Goal: Transaction & Acquisition: Subscribe to service/newsletter

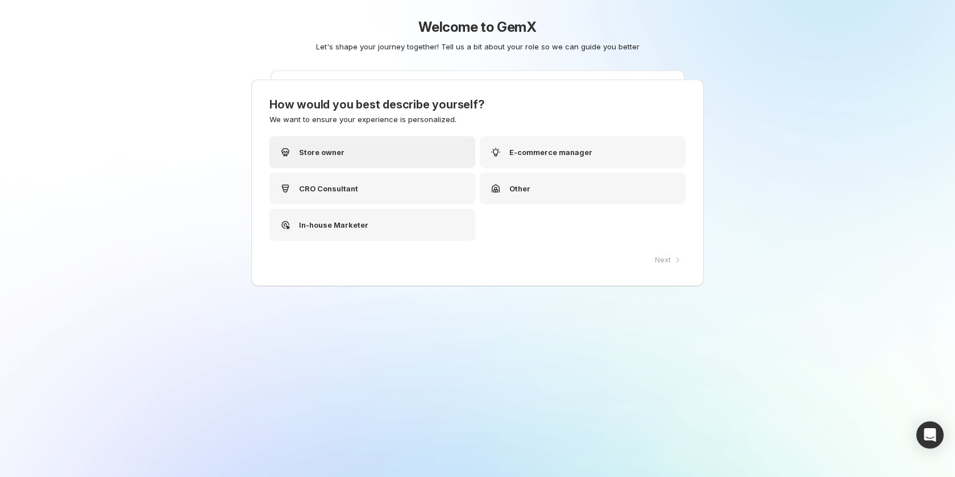
click at [360, 151] on div "Store owner" at bounding box center [372, 152] width 206 height 32
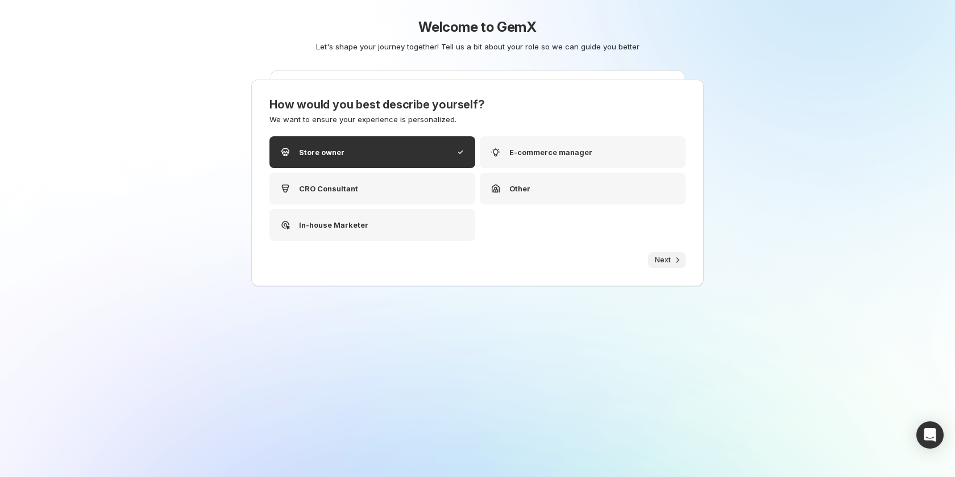
click at [664, 255] on button "Next" at bounding box center [667, 260] width 38 height 16
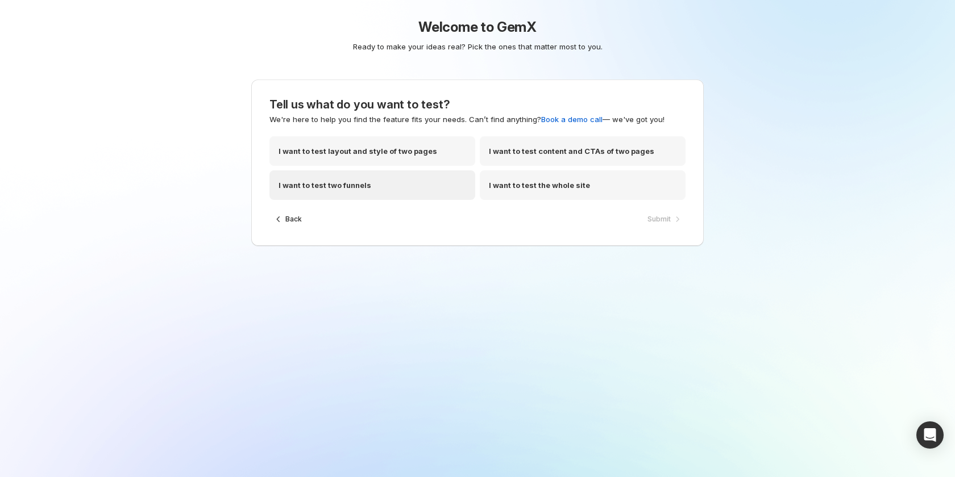
click at [404, 196] on div "I want to test two funnels" at bounding box center [372, 185] width 206 height 30
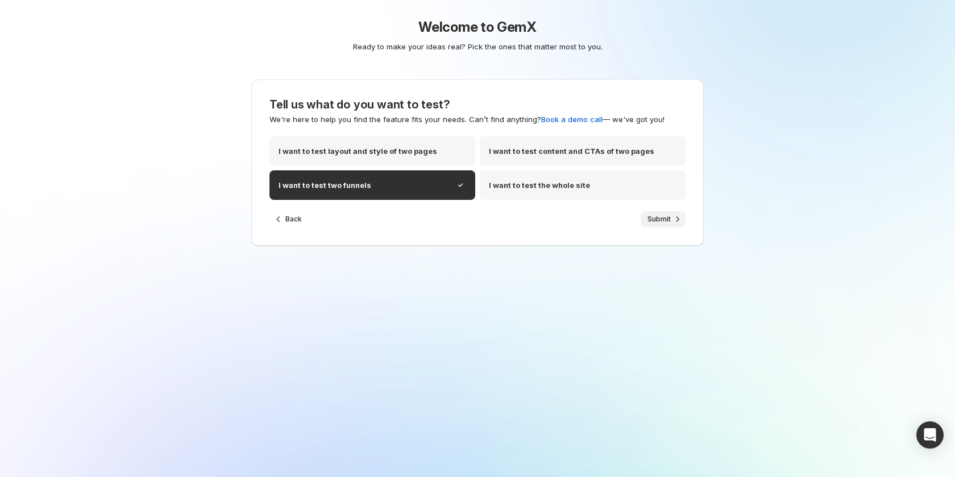
click at [642, 219] on button "Submit" at bounding box center [663, 219] width 45 height 16
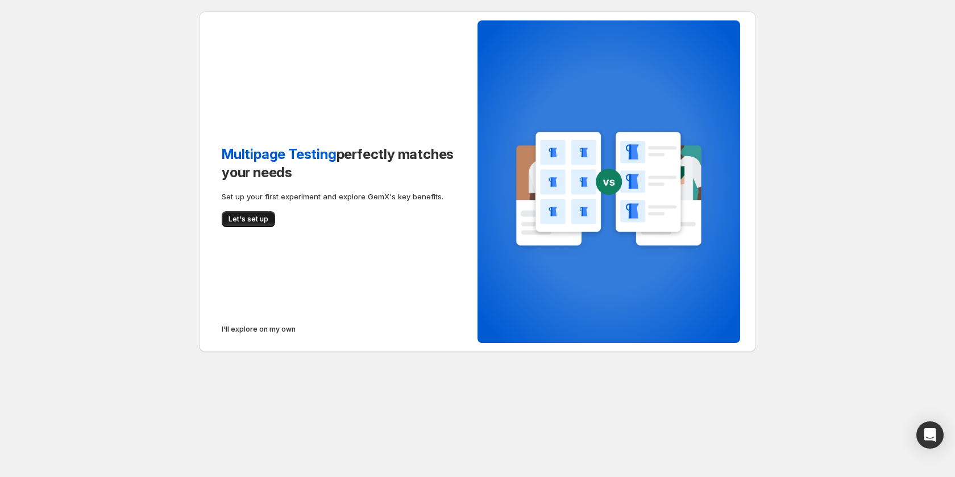
click at [246, 215] on span "Let's set up" at bounding box center [248, 219] width 40 height 9
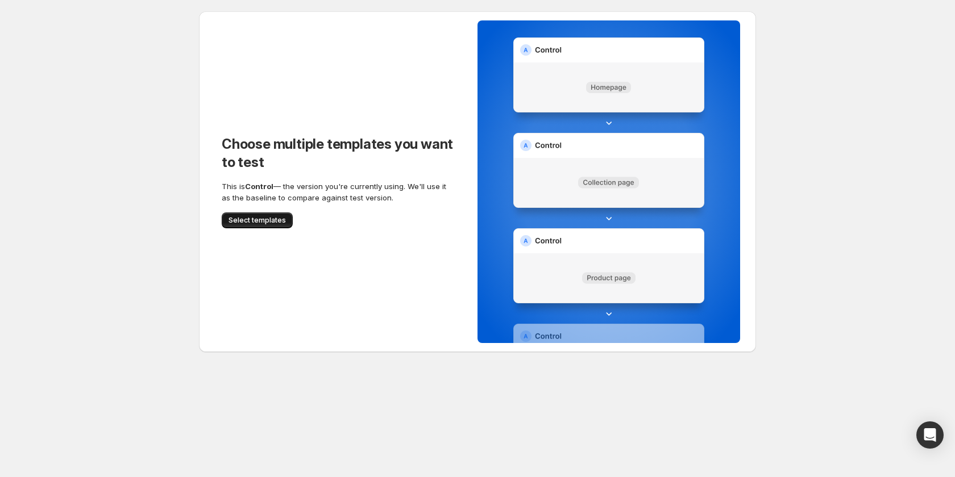
click at [235, 216] on button "Select templates" at bounding box center [257, 221] width 71 height 16
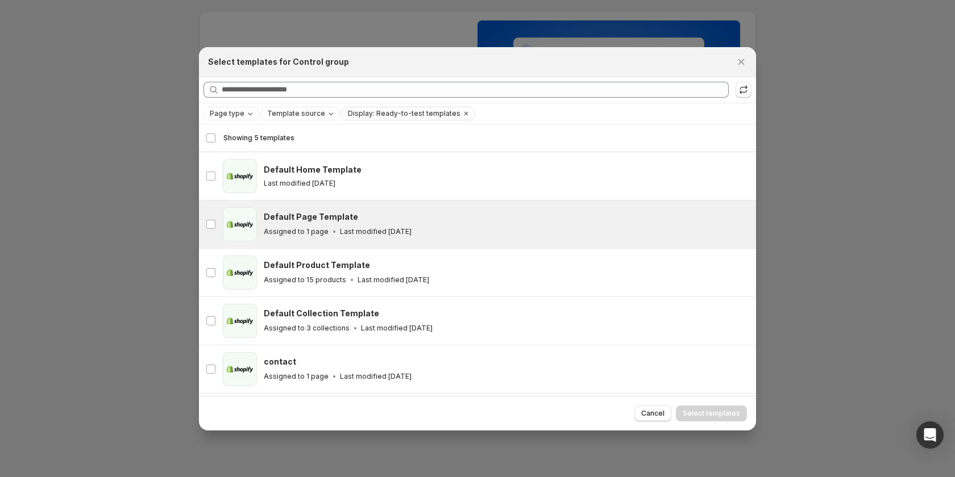
click at [442, 218] on div "Default Page Template" at bounding box center [505, 216] width 482 height 11
click at [708, 410] on span "Select templates" at bounding box center [711, 413] width 57 height 9
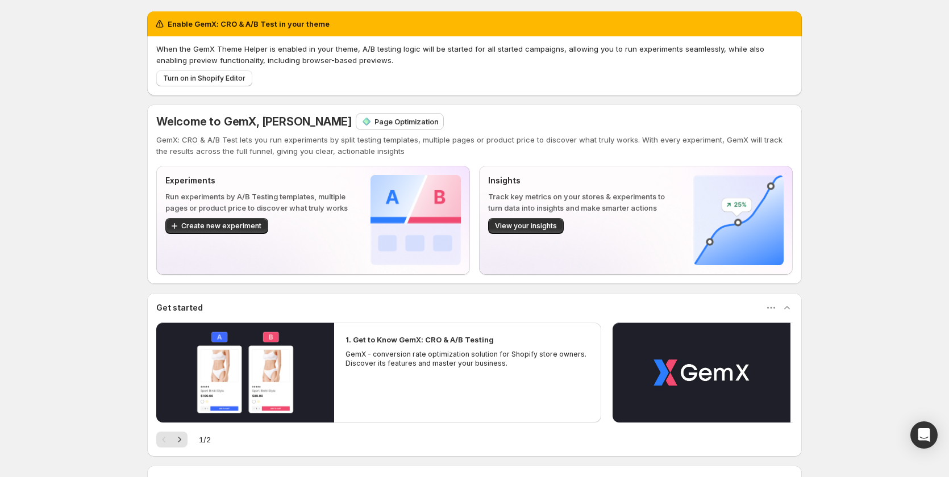
click at [392, 126] on p "Page Optimization" at bounding box center [407, 121] width 64 height 11
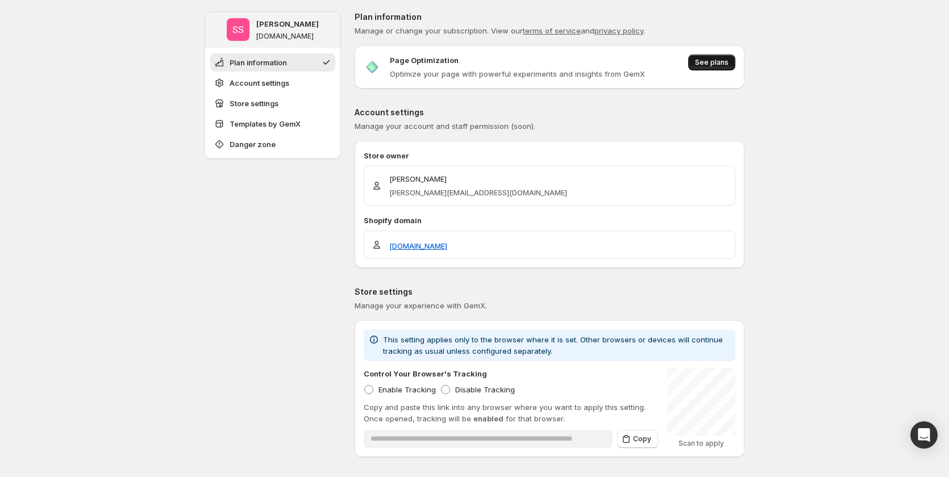
click at [719, 65] on span "See plans" at bounding box center [712, 62] width 34 height 9
click at [277, 78] on span "Account settings" at bounding box center [260, 82] width 60 height 11
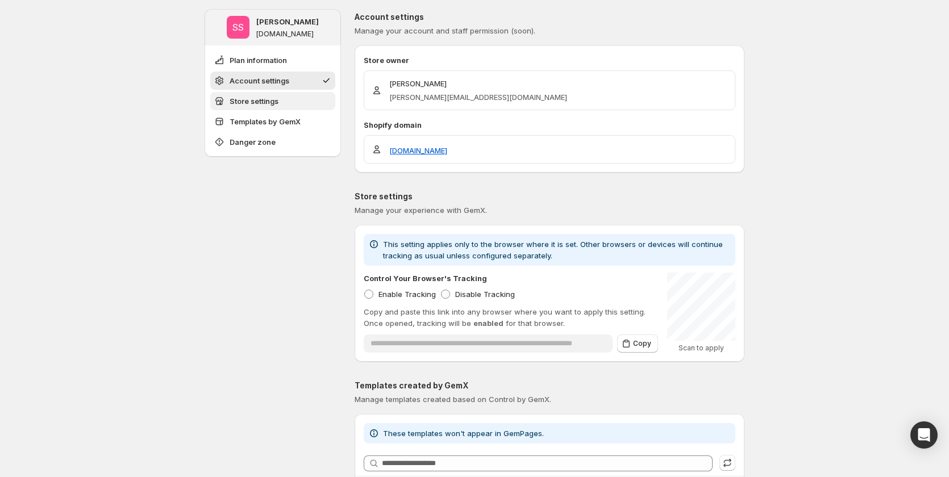
click at [286, 97] on button "Store settings" at bounding box center [272, 101] width 125 height 18
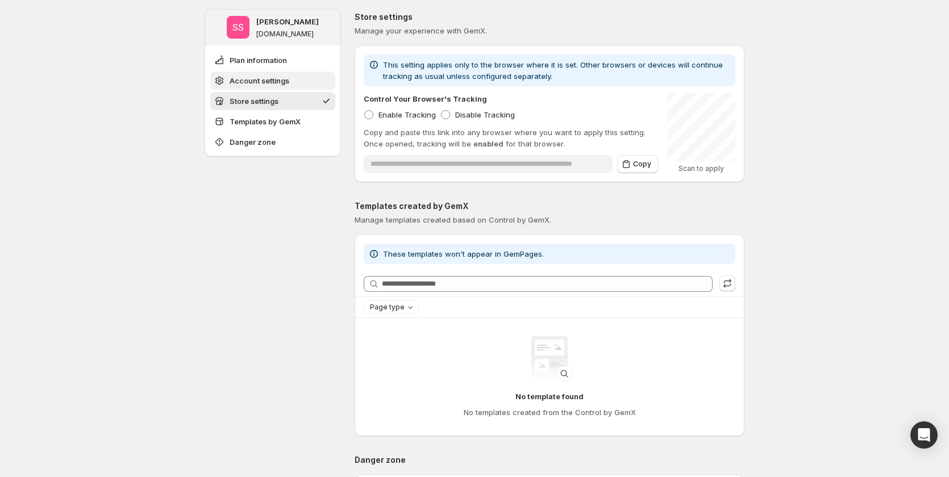
click at [286, 73] on button "Account settings" at bounding box center [272, 81] width 125 height 18
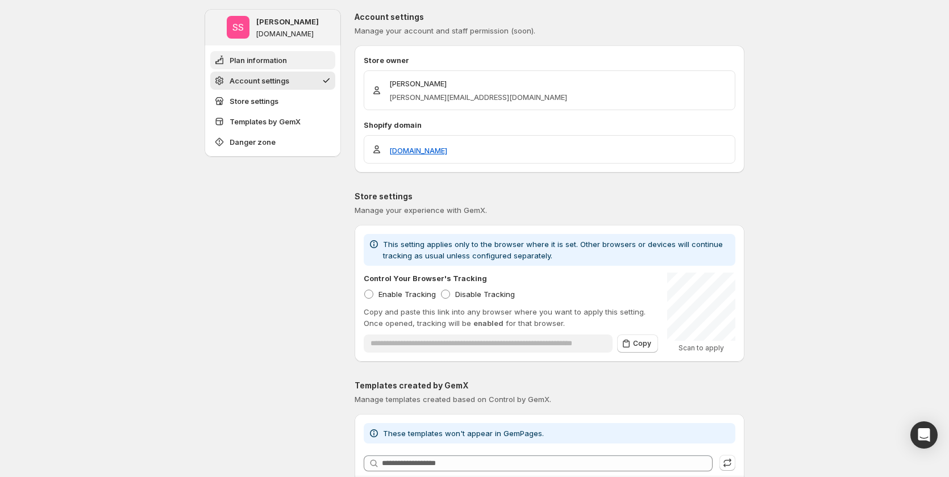
click at [287, 60] on span "Plan information" at bounding box center [258, 60] width 57 height 11
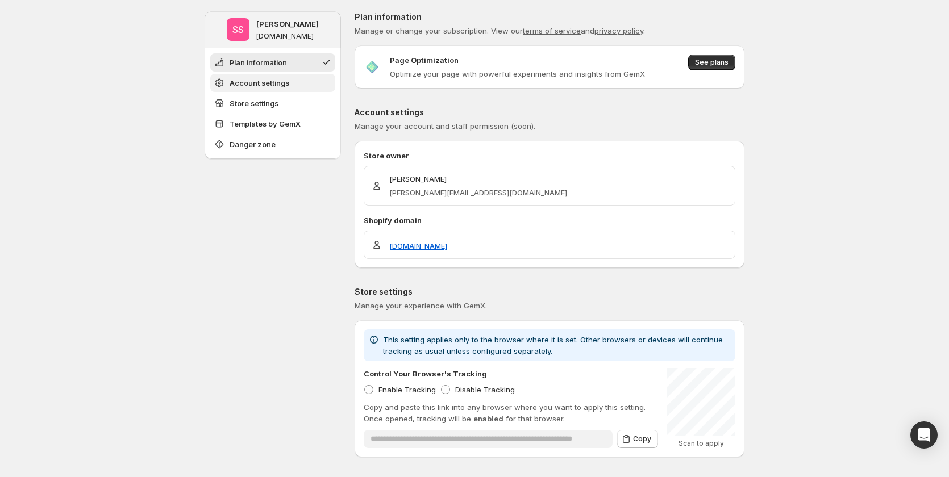
click at [287, 81] on span "Account settings" at bounding box center [260, 82] width 60 height 11
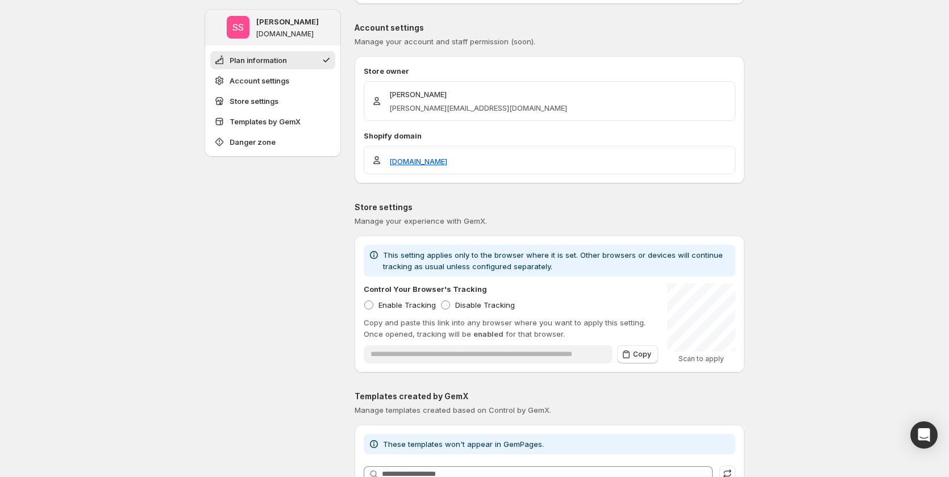
scroll to position [95, 0]
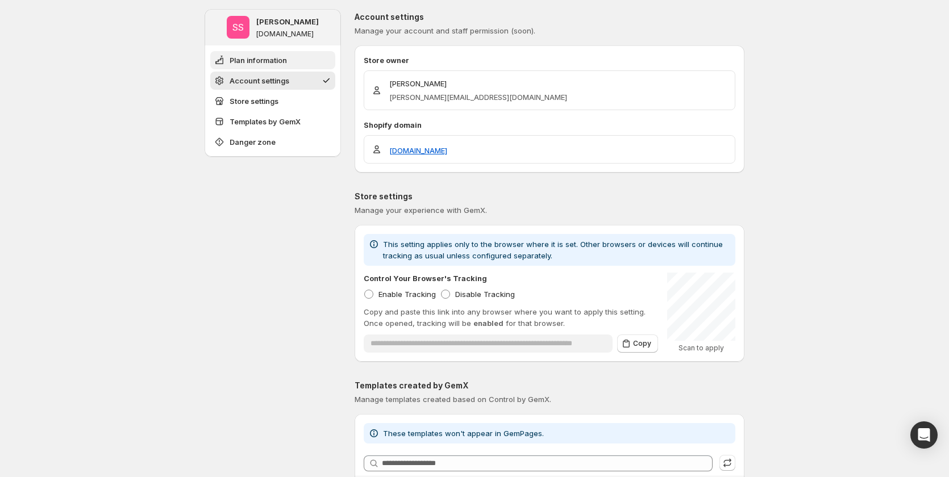
click at [287, 60] on span "Plan information" at bounding box center [258, 60] width 57 height 11
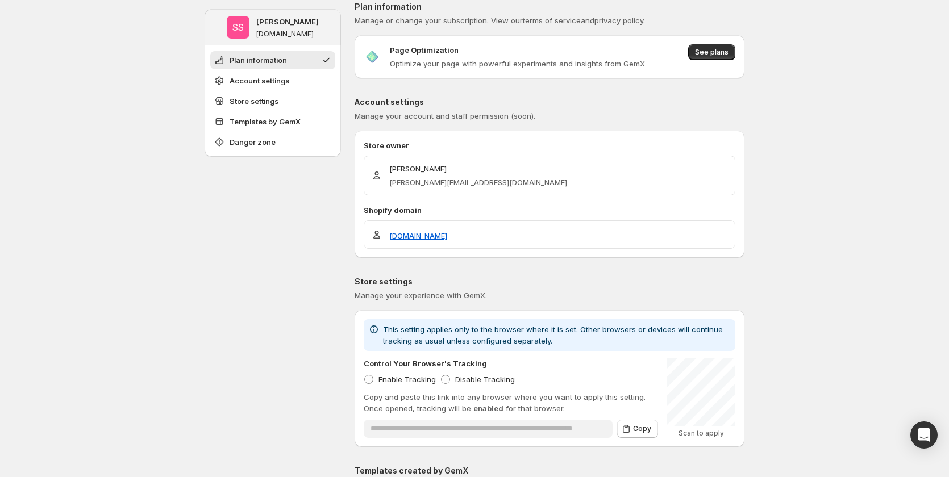
scroll to position [0, 0]
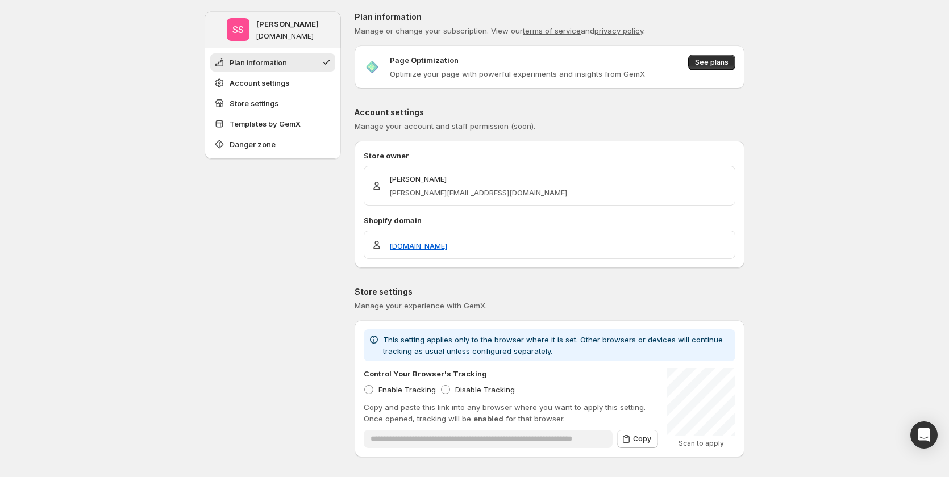
click at [287, 73] on ul "Plan information Account settings Store settings Templates by GemX Danger zone" at bounding box center [272, 103] width 125 height 100
click at [286, 77] on button "Account settings" at bounding box center [272, 83] width 125 height 18
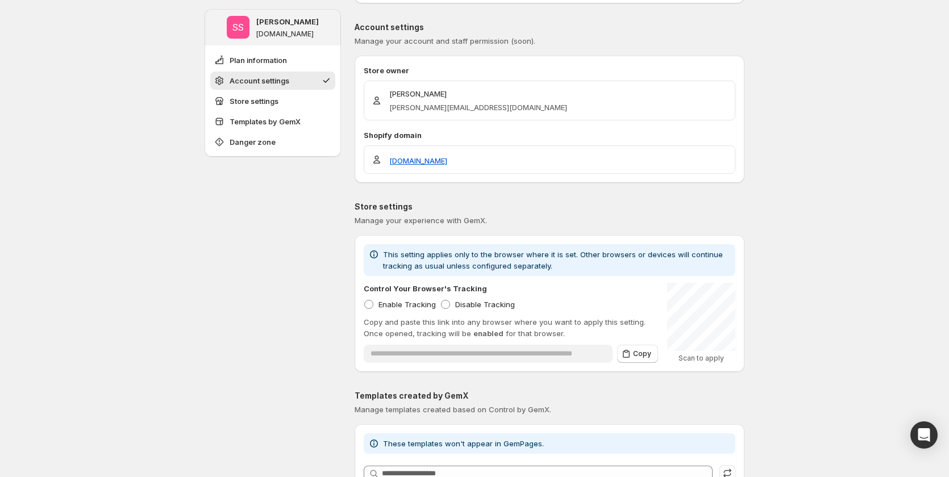
scroll to position [95, 0]
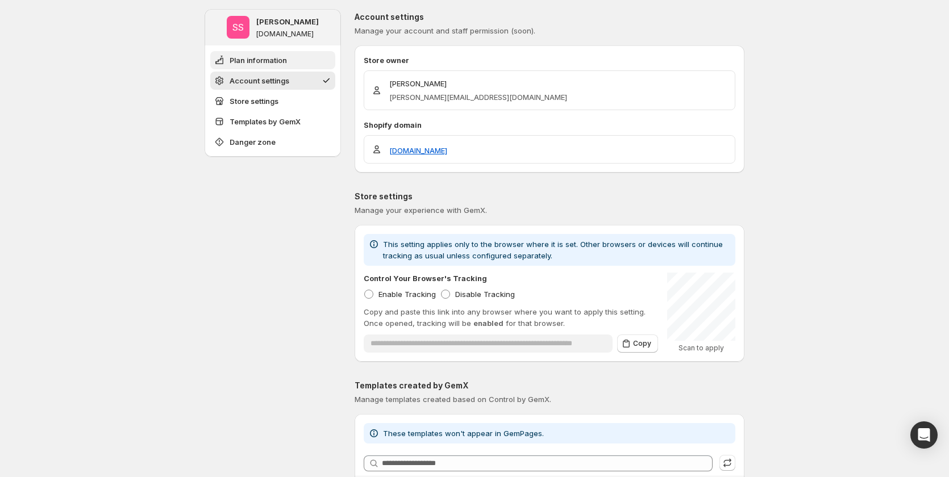
click at [294, 61] on button "Plan information" at bounding box center [272, 60] width 125 height 18
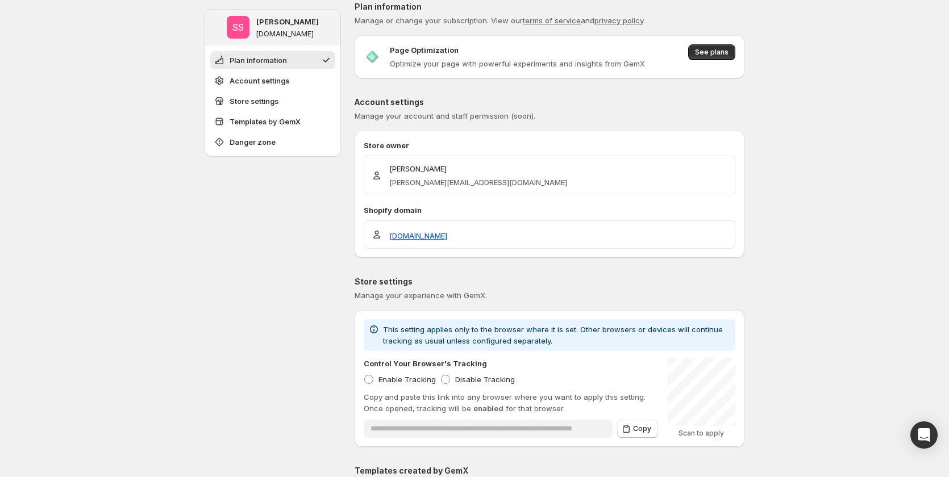
scroll to position [0, 0]
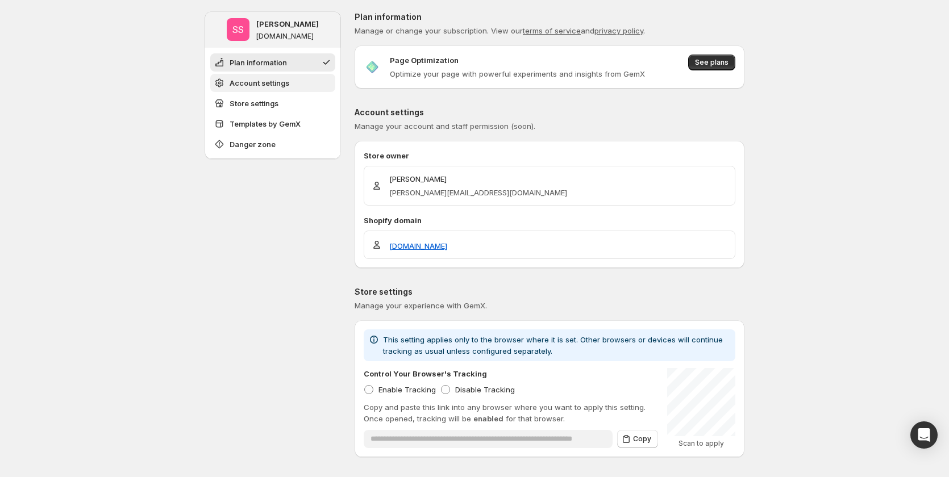
click at [298, 78] on button "Account settings" at bounding box center [272, 83] width 125 height 18
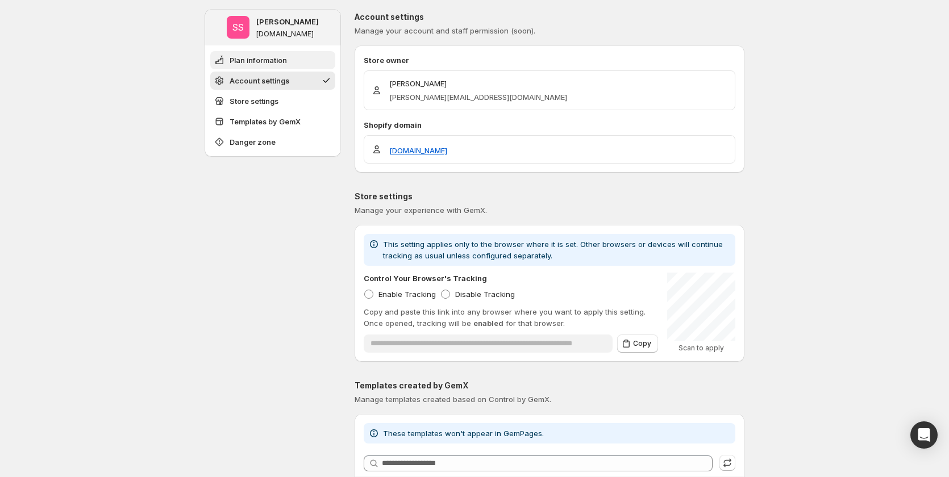
click at [299, 63] on button "Plan information" at bounding box center [272, 60] width 125 height 18
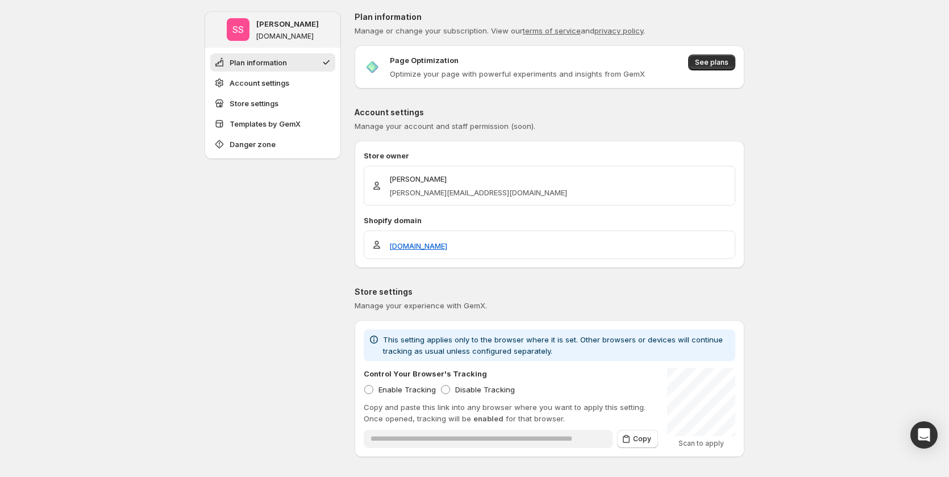
click at [293, 58] on button "Plan information" at bounding box center [272, 62] width 125 height 18
click at [288, 104] on button "Store settings" at bounding box center [272, 103] width 125 height 18
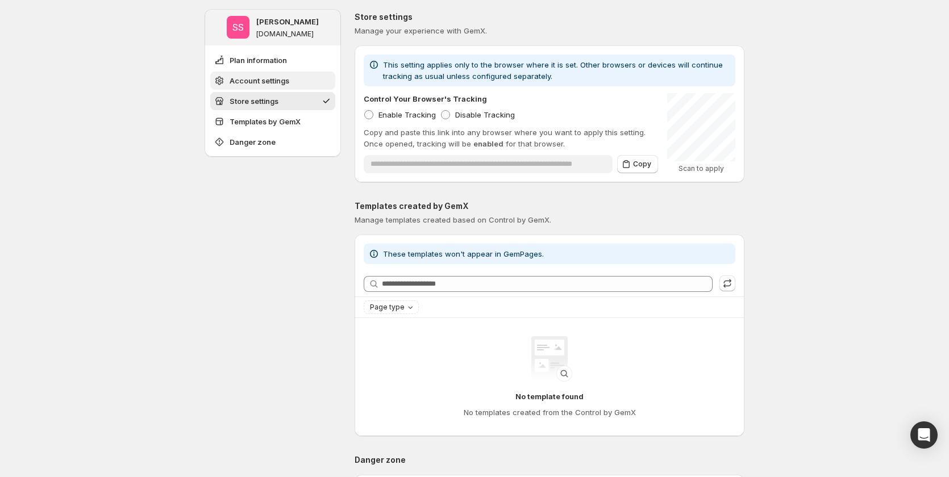
click at [289, 86] on span "Account settings" at bounding box center [260, 80] width 60 height 11
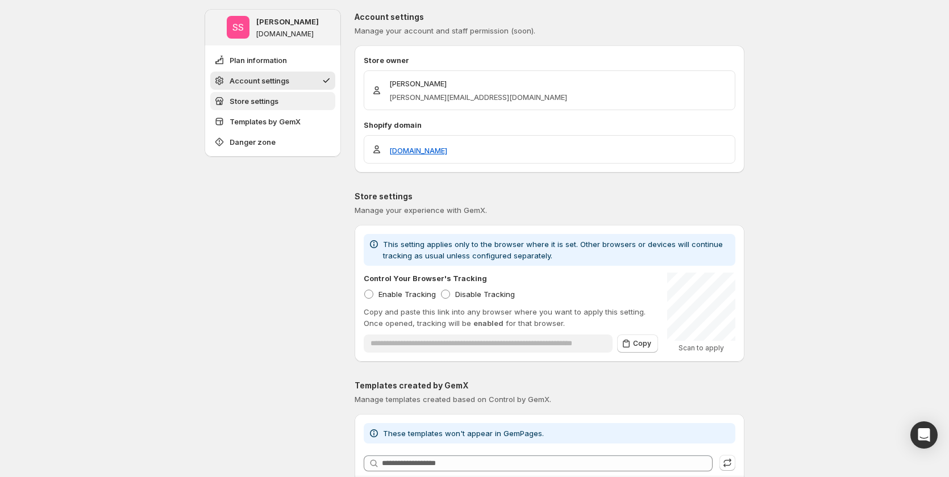
click at [294, 102] on button "Store settings" at bounding box center [272, 101] width 125 height 18
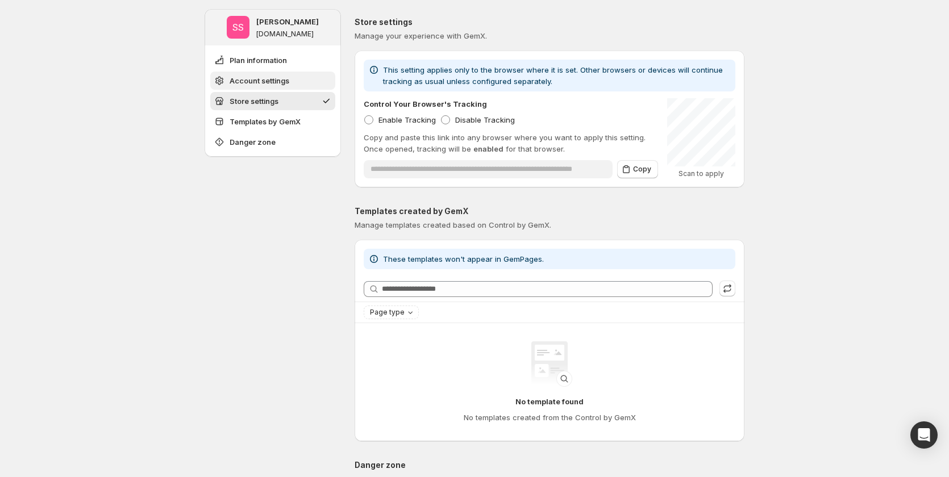
scroll to position [275, 0]
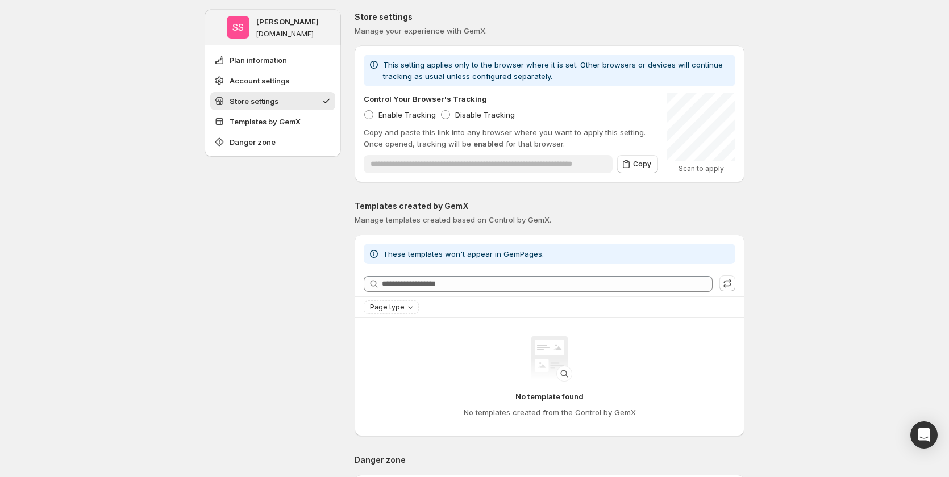
drag, startPoint x: 296, startPoint y: 86, endPoint x: 297, endPoint y: 99, distance: 12.6
click at [296, 95] on ul "Plan information Account settings Store settings Templates by GemX Danger zone" at bounding box center [272, 101] width 125 height 100
click at [297, 99] on button "Store settings" at bounding box center [272, 101] width 125 height 18
click at [298, 78] on button "Account settings" at bounding box center [272, 81] width 125 height 18
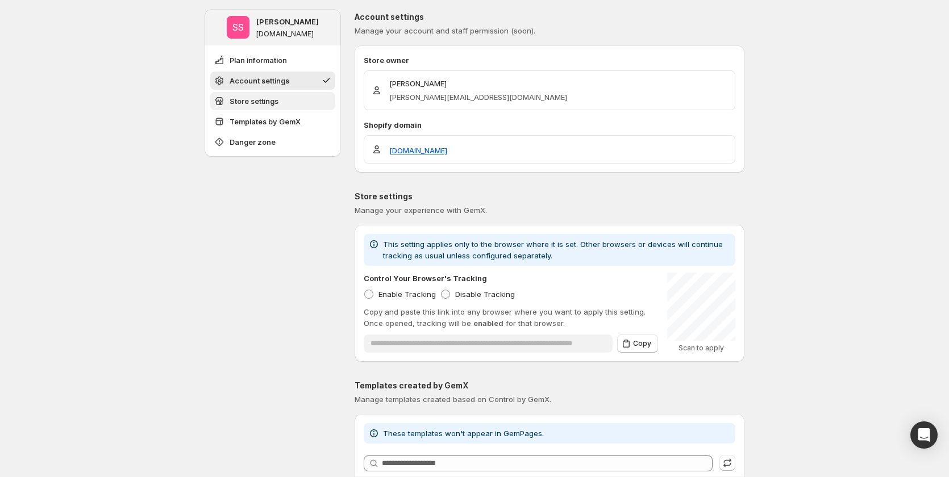
click at [300, 101] on button "Store settings" at bounding box center [272, 101] width 125 height 18
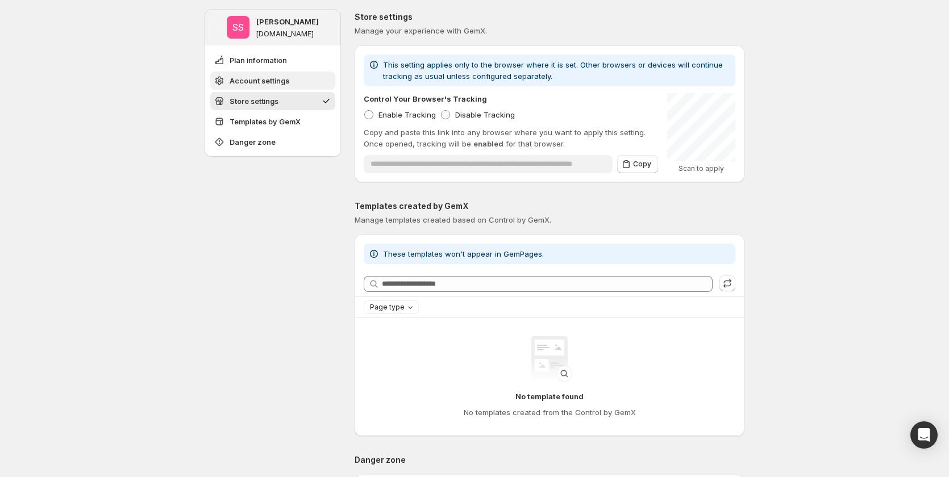
click at [299, 78] on button "Account settings" at bounding box center [272, 81] width 125 height 18
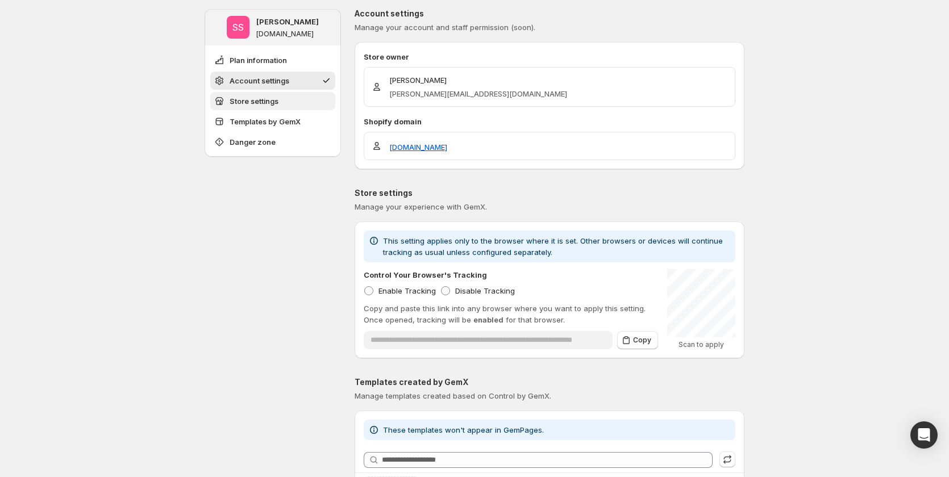
click at [300, 98] on button "Store settings" at bounding box center [272, 101] width 125 height 18
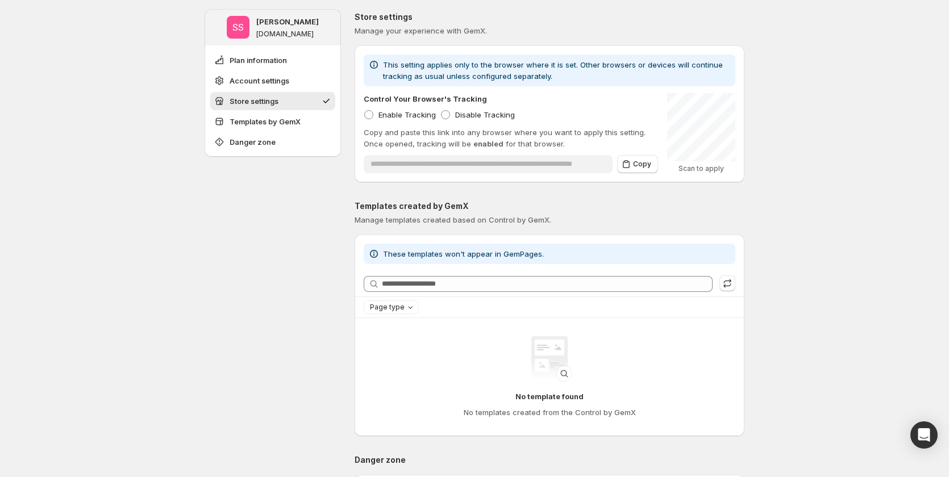
click at [888, 6] on div "**********" at bounding box center [474, 328] width 949 height 1207
click at [872, 249] on div "**********" at bounding box center [474, 328] width 949 height 1207
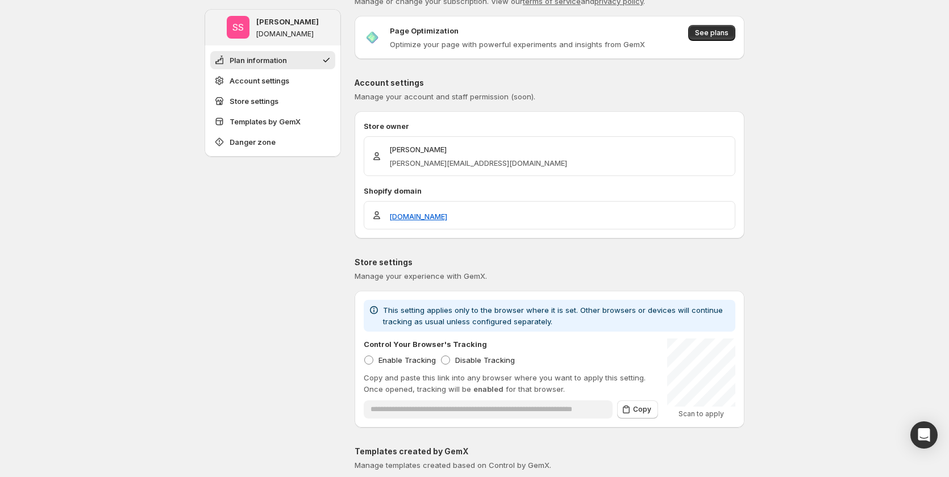
scroll to position [0, 0]
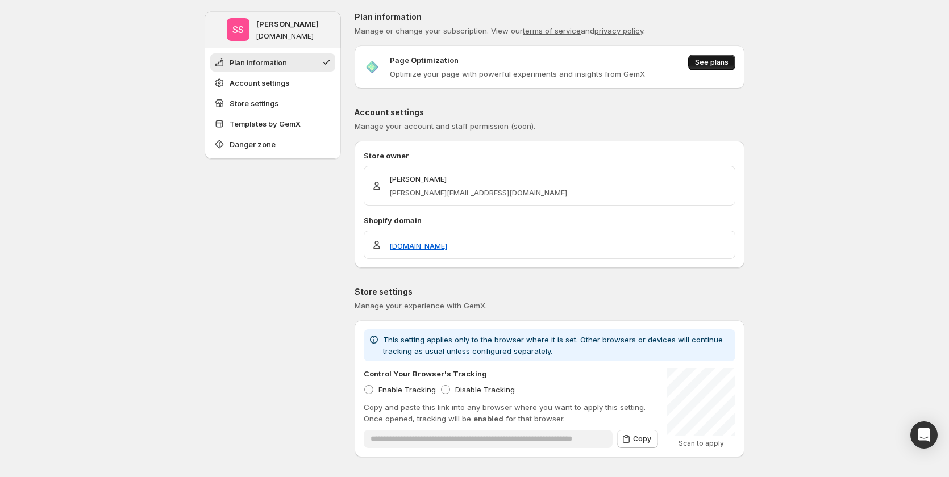
click at [697, 62] on button "See plans" at bounding box center [711, 63] width 47 height 16
click at [704, 64] on span "See plans" at bounding box center [712, 62] width 34 height 9
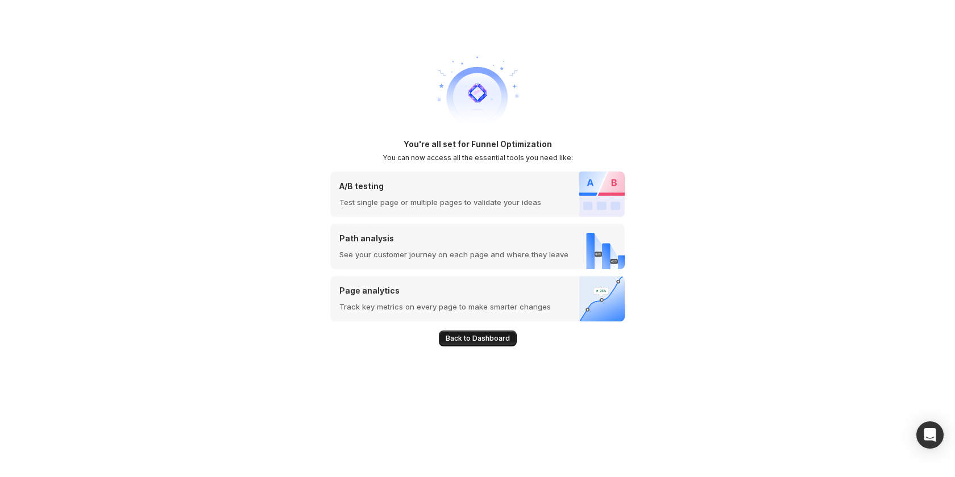
click at [466, 342] on span "Back to Dashboard" at bounding box center [478, 338] width 64 height 9
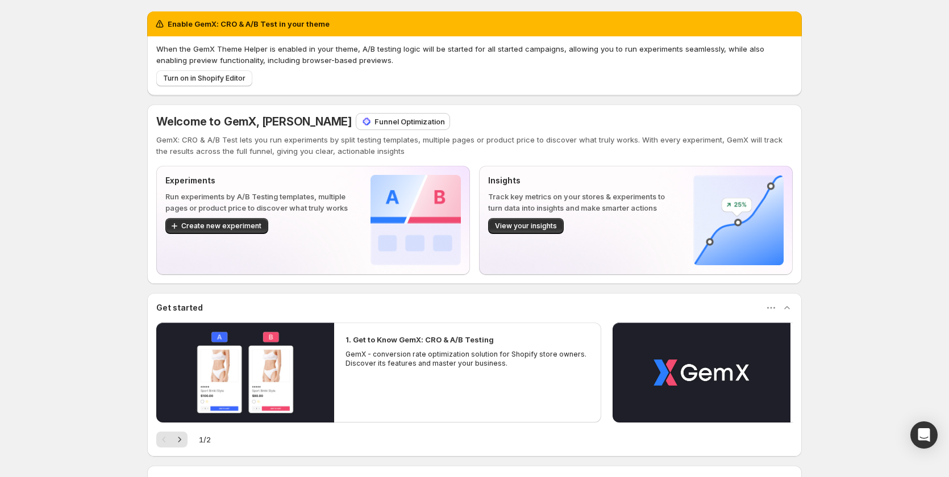
click at [375, 123] on p "Funnel Optimization" at bounding box center [410, 121] width 70 height 11
